Goal: Information Seeking & Learning: Learn about a topic

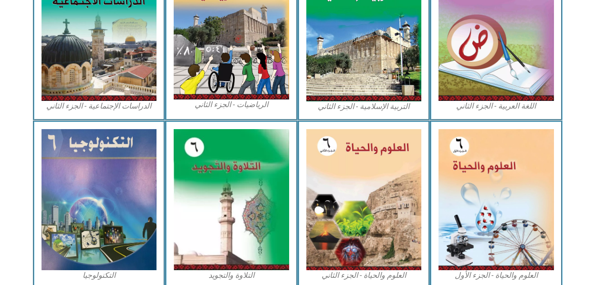
scroll to position [541, 0]
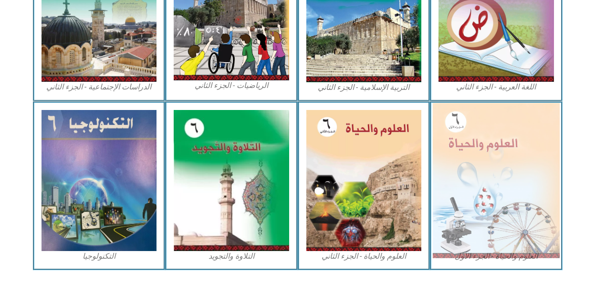
click at [515, 176] on img at bounding box center [496, 180] width 127 height 155
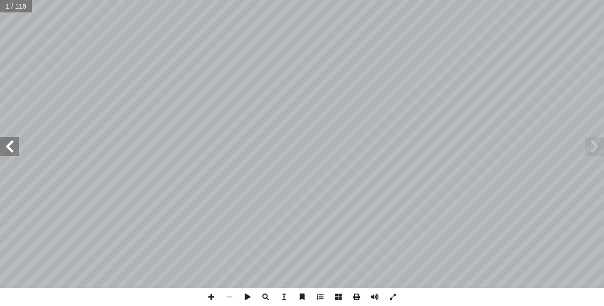
click at [588, 144] on span at bounding box center [593, 146] width 19 height 19
click at [14, 149] on span at bounding box center [9, 146] width 19 height 19
click at [14, 151] on span at bounding box center [9, 146] width 19 height 19
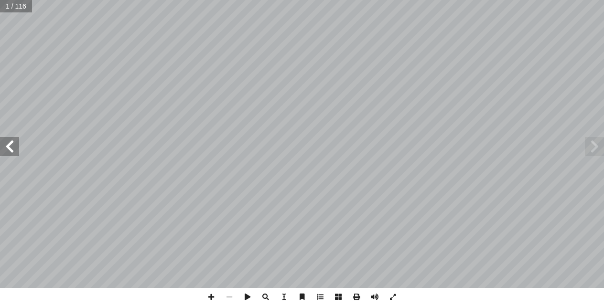
click at [14, 151] on span at bounding box center [9, 146] width 19 height 19
click at [12, 153] on span at bounding box center [9, 146] width 19 height 19
click at [12, 154] on span at bounding box center [9, 146] width 19 height 19
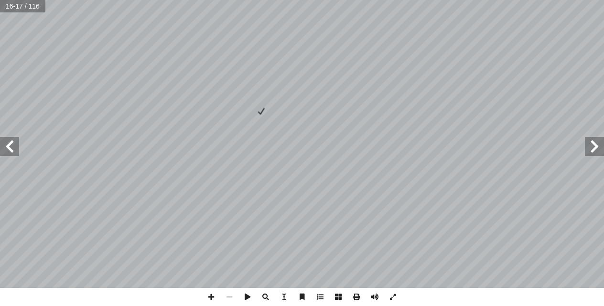
click at [586, 147] on span at bounding box center [593, 146] width 19 height 19
click at [11, 147] on span at bounding box center [9, 146] width 19 height 19
click at [13, 149] on span at bounding box center [9, 146] width 19 height 19
click at [210, 297] on span at bounding box center [211, 297] width 18 height 18
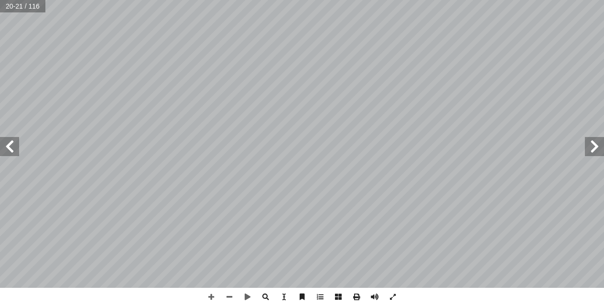
click at [591, 145] on span at bounding box center [593, 146] width 19 height 19
click at [229, 298] on span at bounding box center [229, 297] width 18 height 18
click at [211, 292] on span at bounding box center [211, 297] width 18 height 18
